Goal: Information Seeking & Learning: Learn about a topic

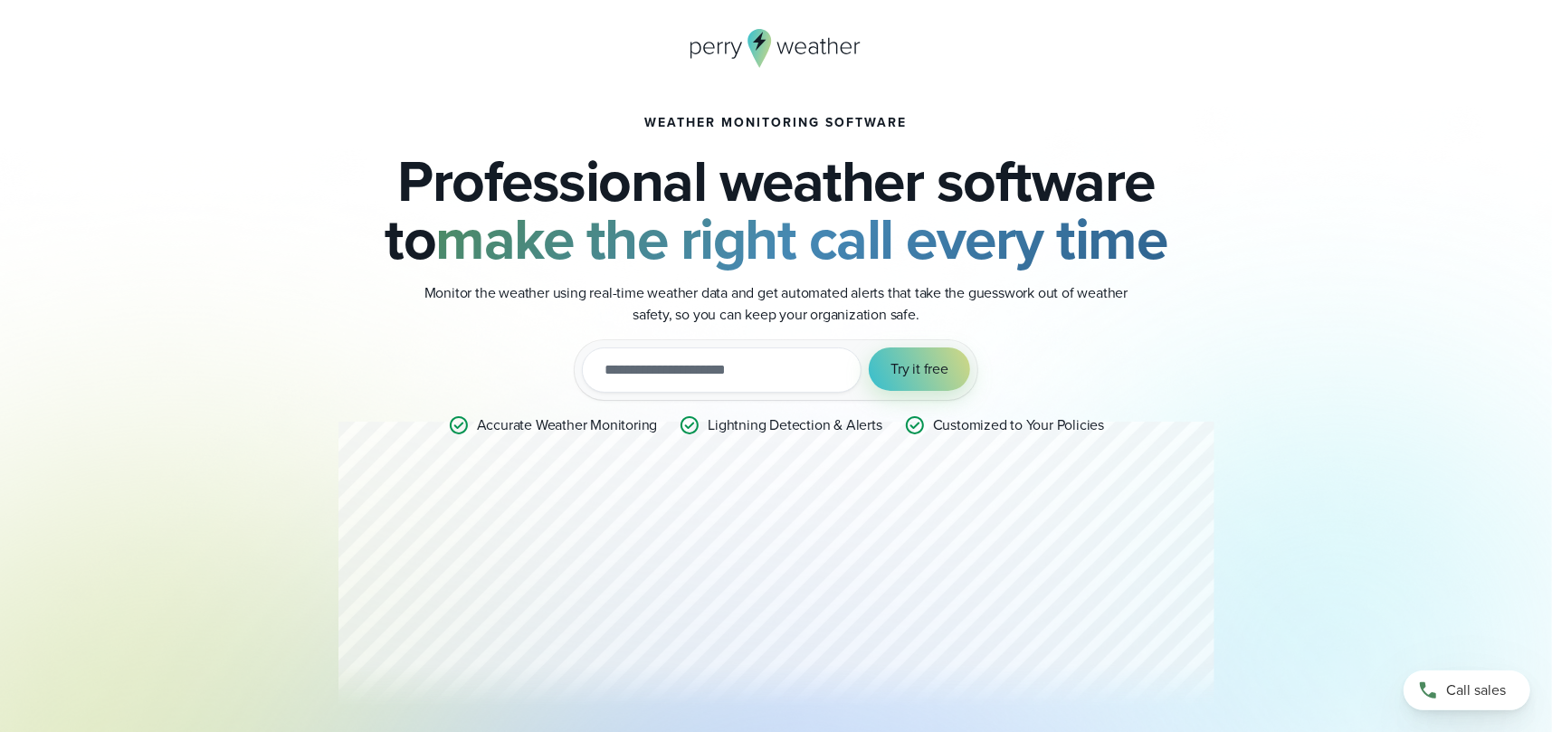
click at [758, 34] on icon at bounding box center [759, 48] width 24 height 39
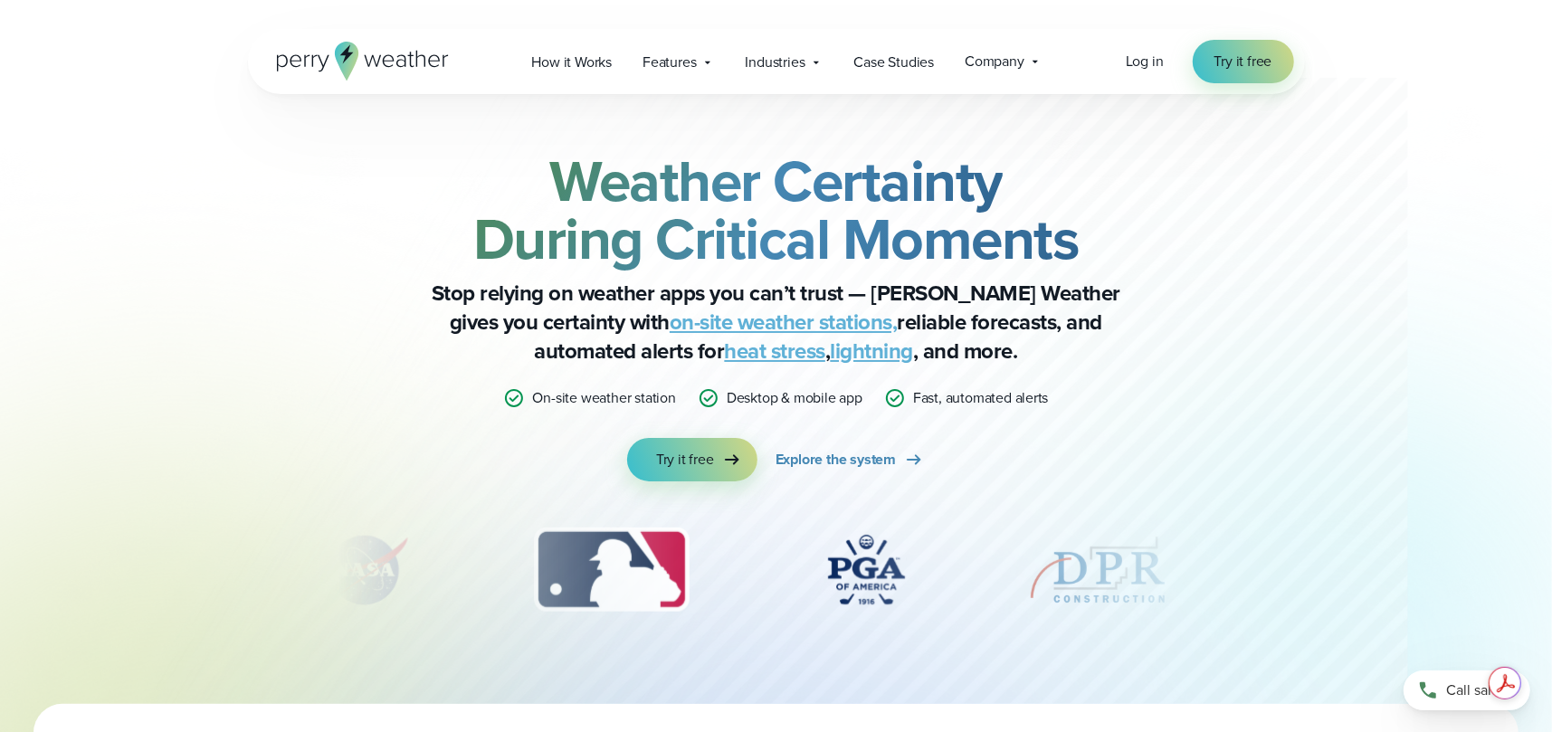
click at [675, 317] on link "on-site weather stations," at bounding box center [783, 322] width 228 height 33
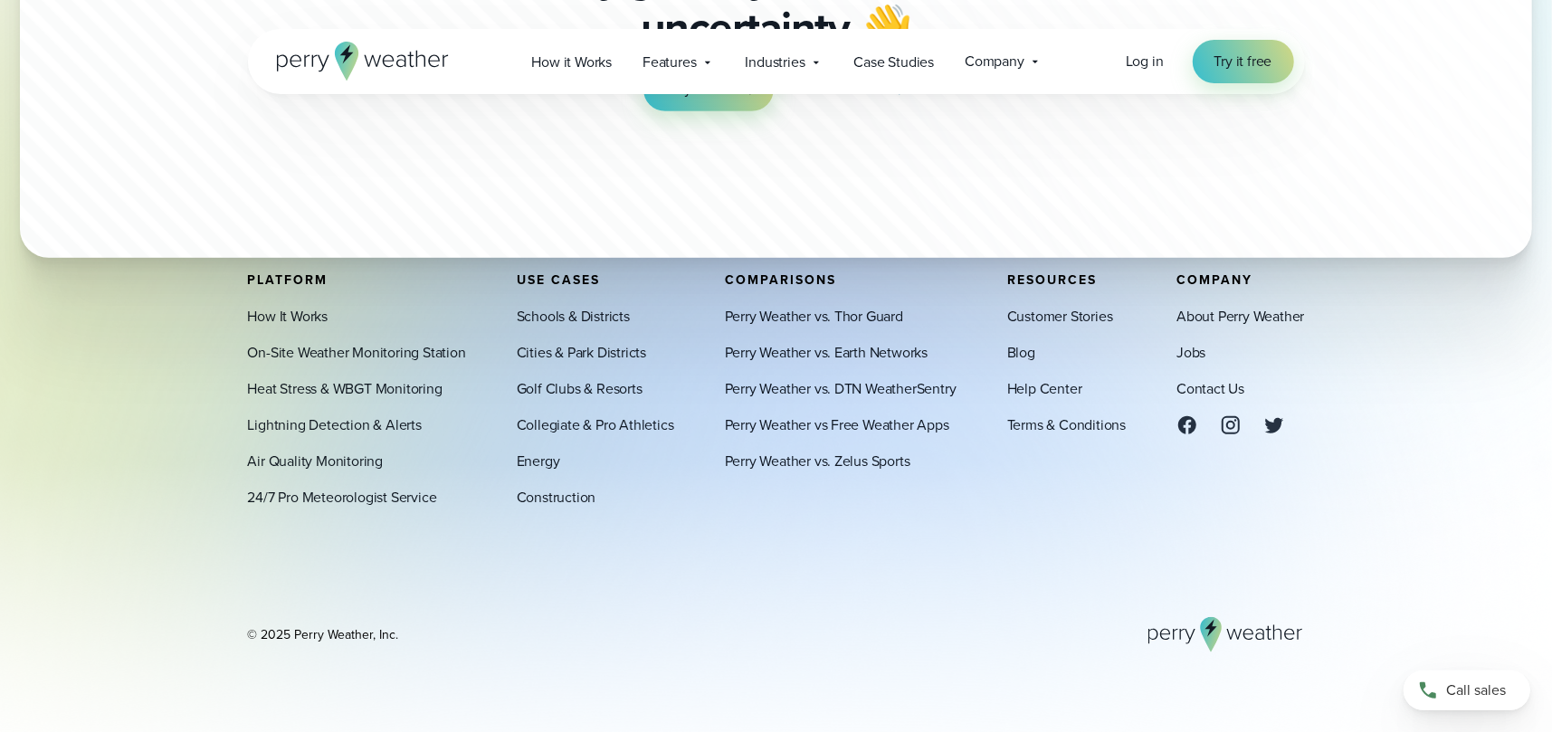
scroll to position [5658, 0]
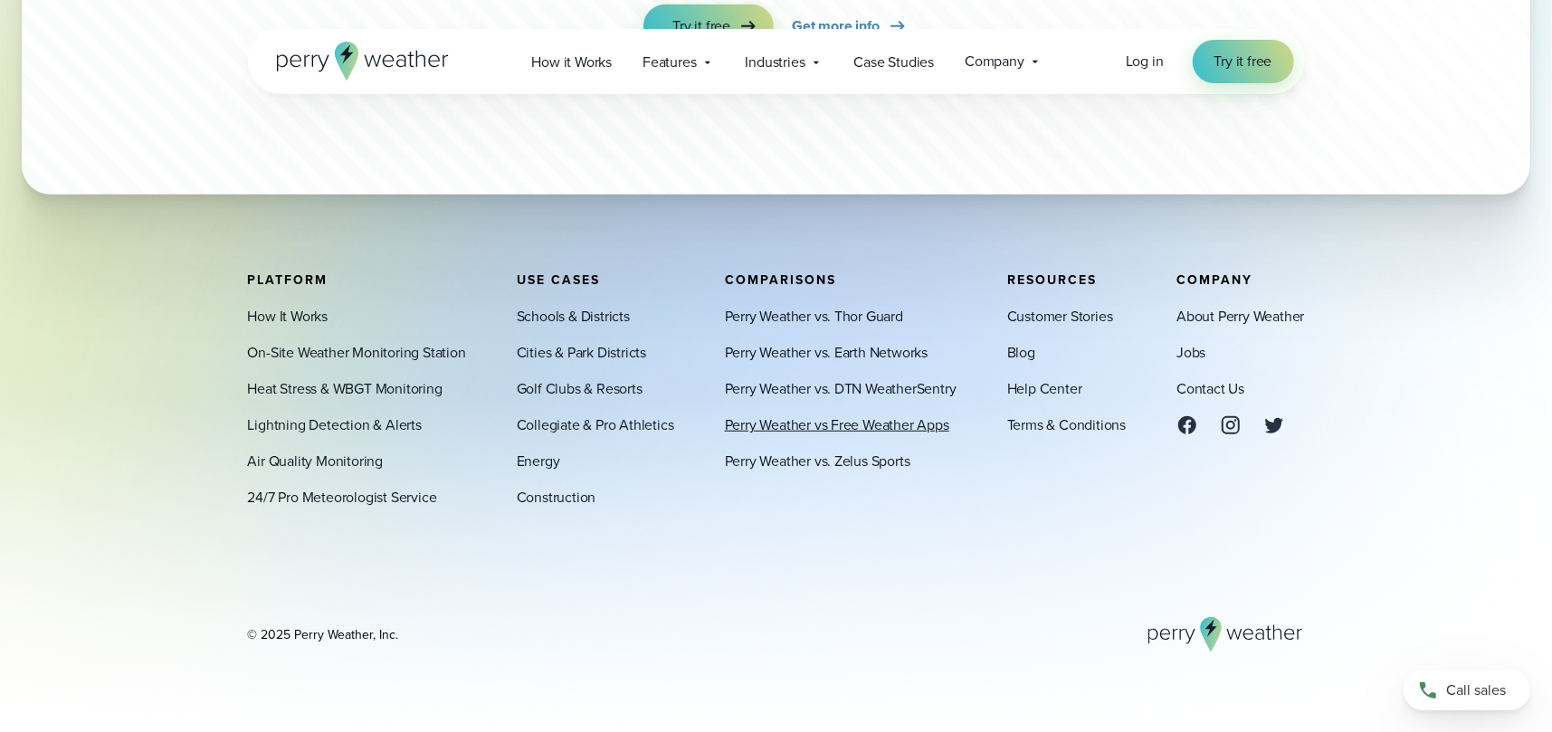
click at [824, 423] on link "Perry Weather vs Free Weather Apps" at bounding box center [837, 424] width 224 height 22
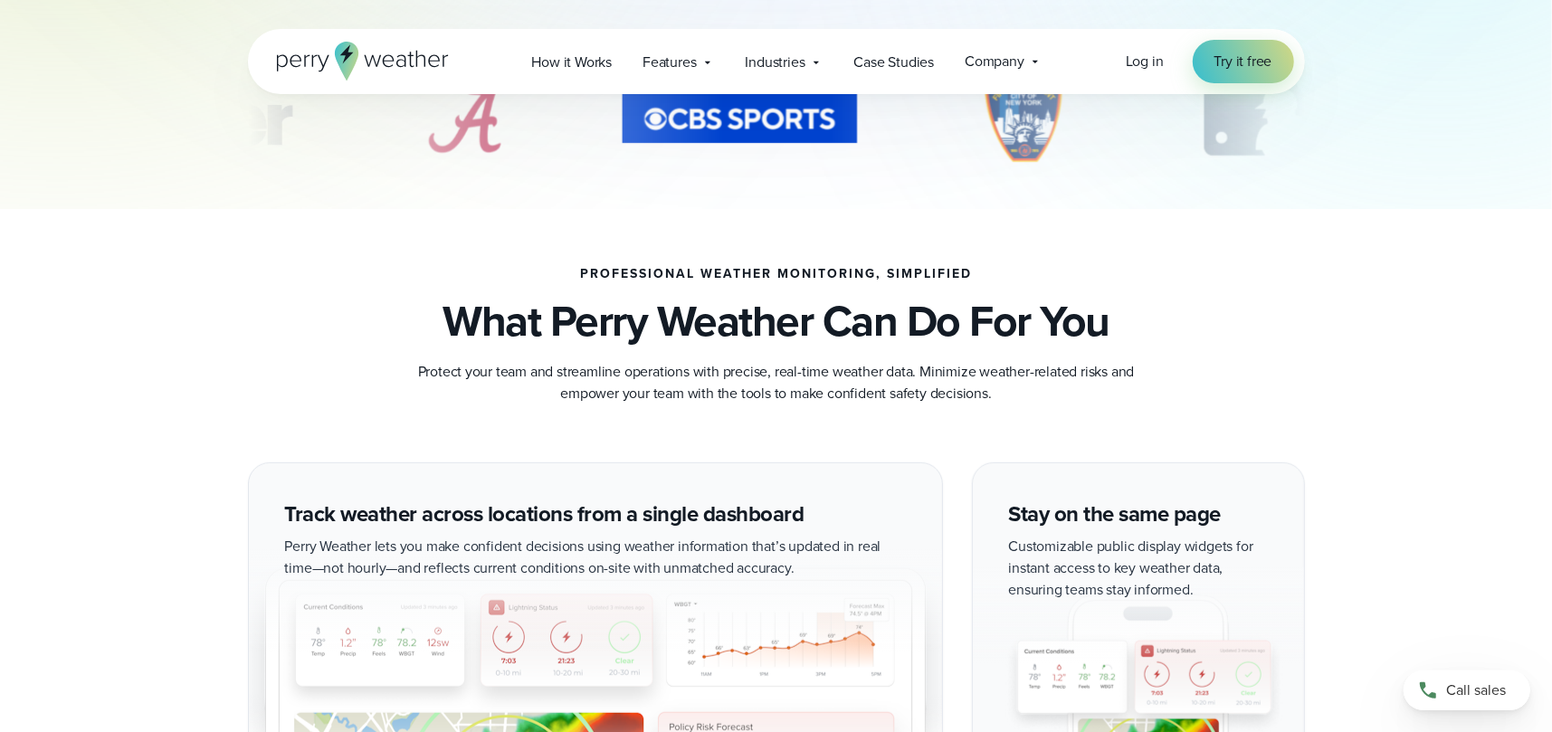
scroll to position [753, 0]
